Goal: Task Accomplishment & Management: Manage account settings

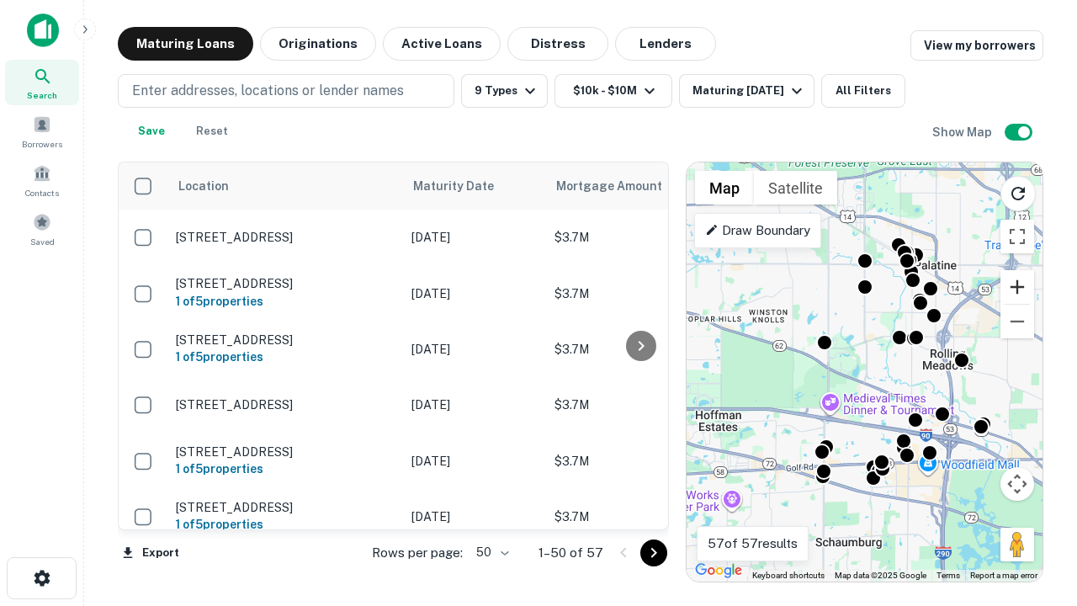
click at [1017, 287] on button "Zoom in" at bounding box center [1017, 287] width 34 height 34
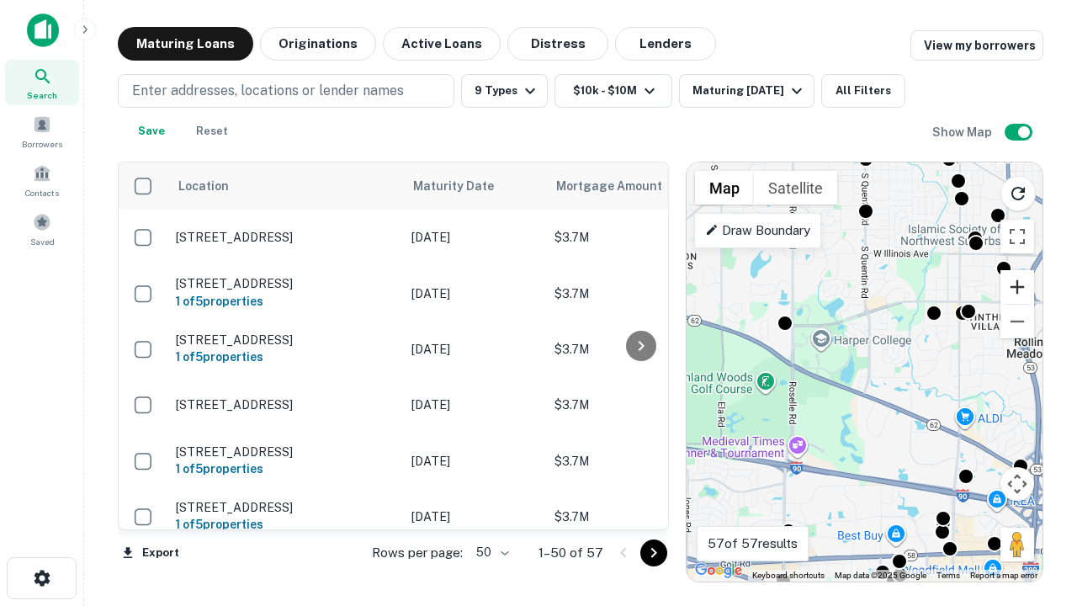
click at [1017, 287] on button "Zoom in" at bounding box center [1017, 287] width 34 height 34
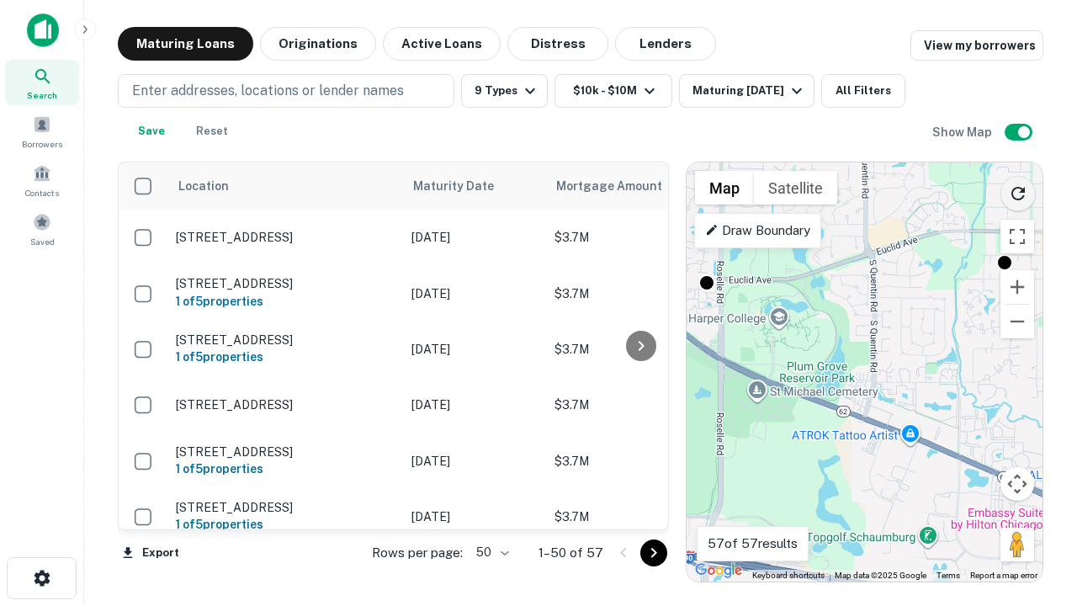
click at [1018, 190] on icon "Reload search area" at bounding box center [1018, 193] width 20 height 20
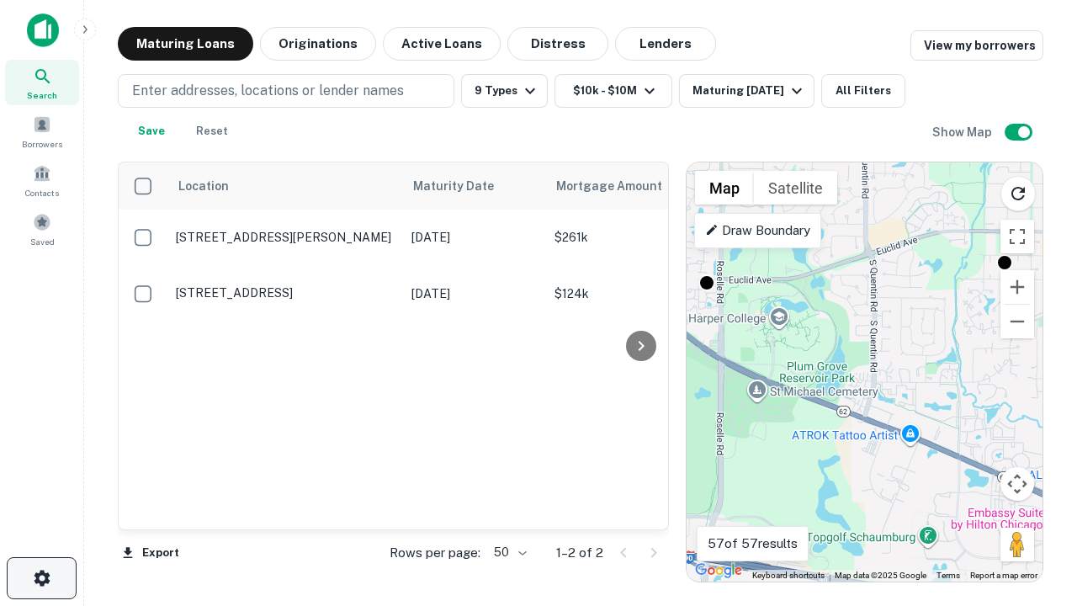
click at [41, 578] on icon "button" at bounding box center [42, 578] width 20 height 20
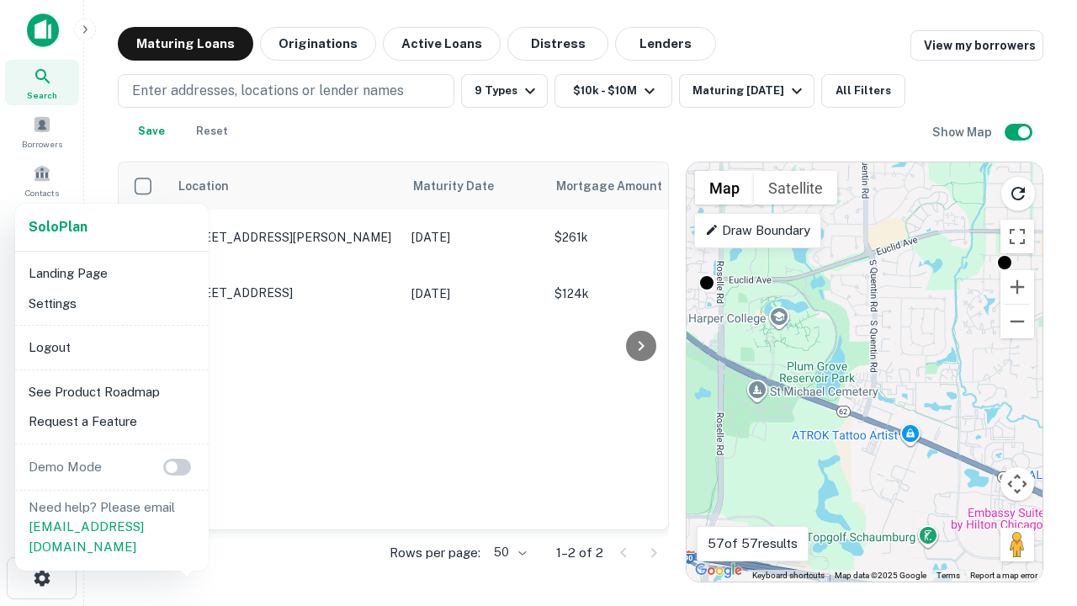
click at [111, 347] on li "Logout" at bounding box center [112, 347] width 180 height 30
